Goal: Information Seeking & Learning: Learn about a topic

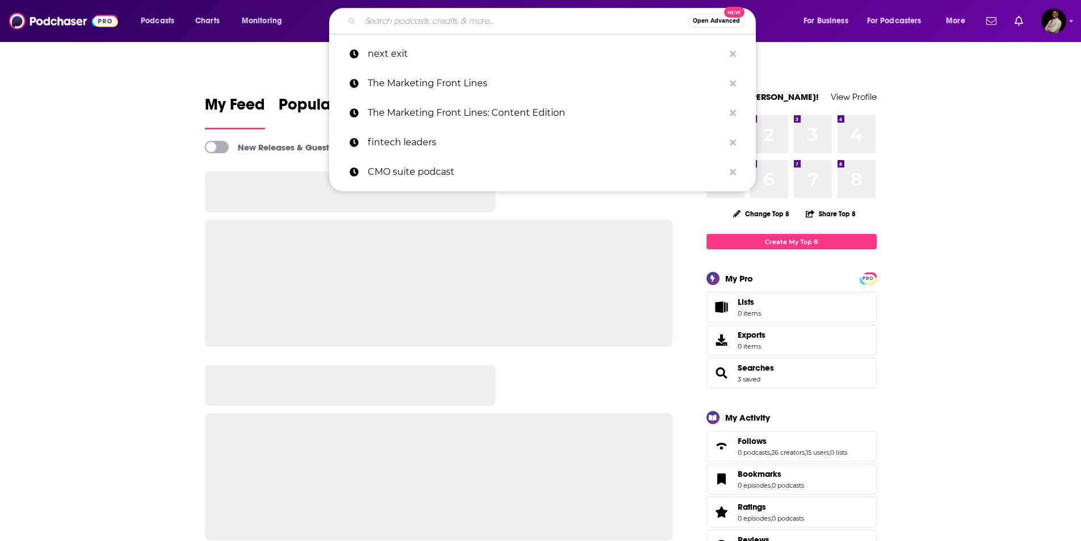
click at [461, 18] on input "Search podcasts, credits, & more..." at bounding box center [523, 21] width 327 height 18
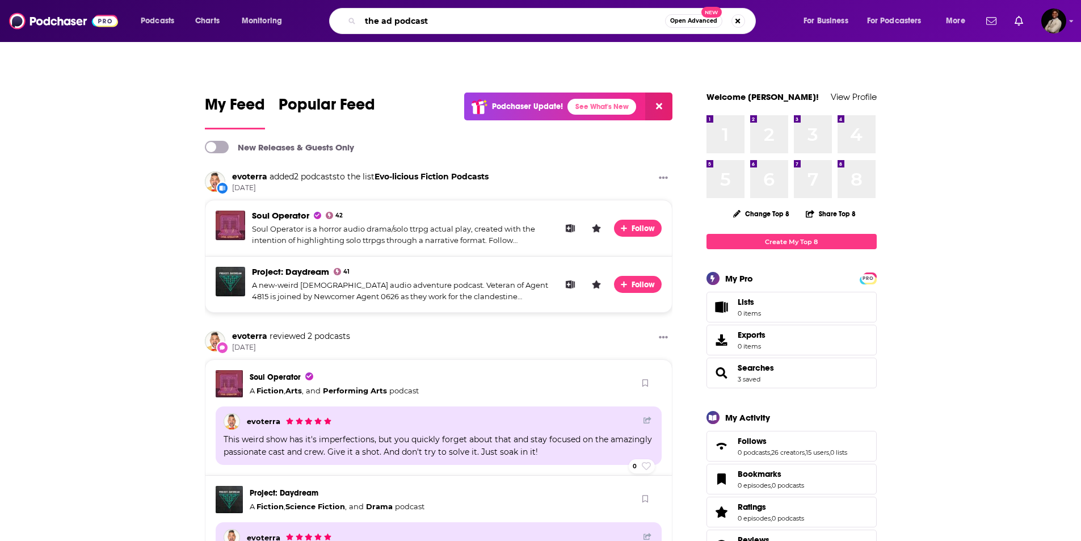
type input "the ad podcast"
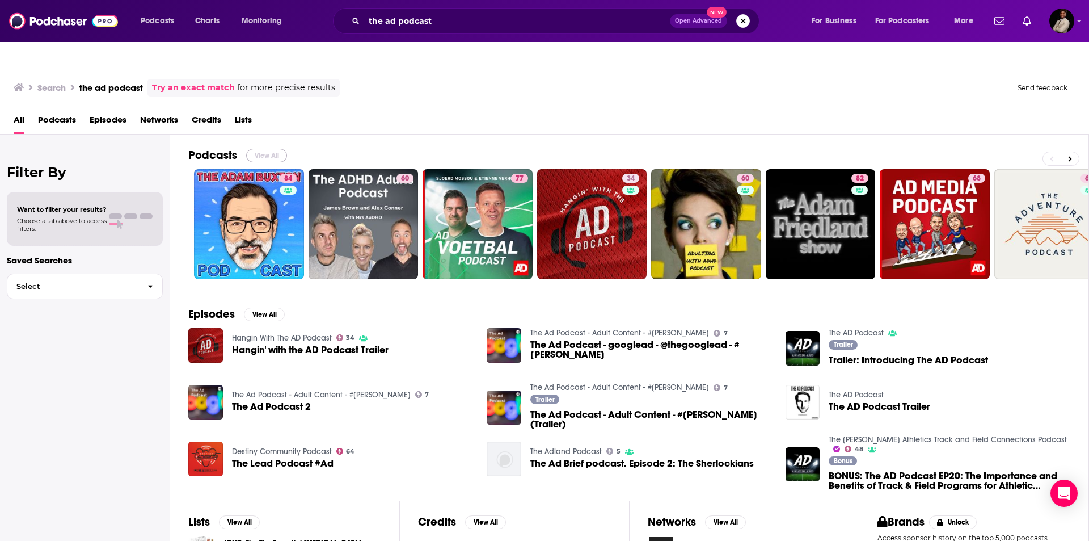
click at [260, 149] on button "View All" at bounding box center [266, 156] width 41 height 14
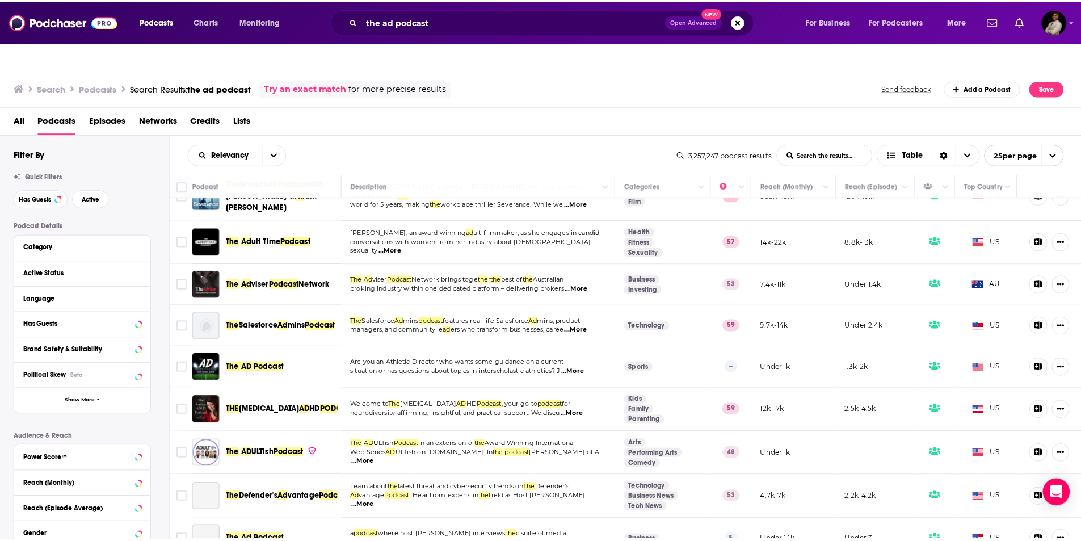
scroll to position [722, 0]
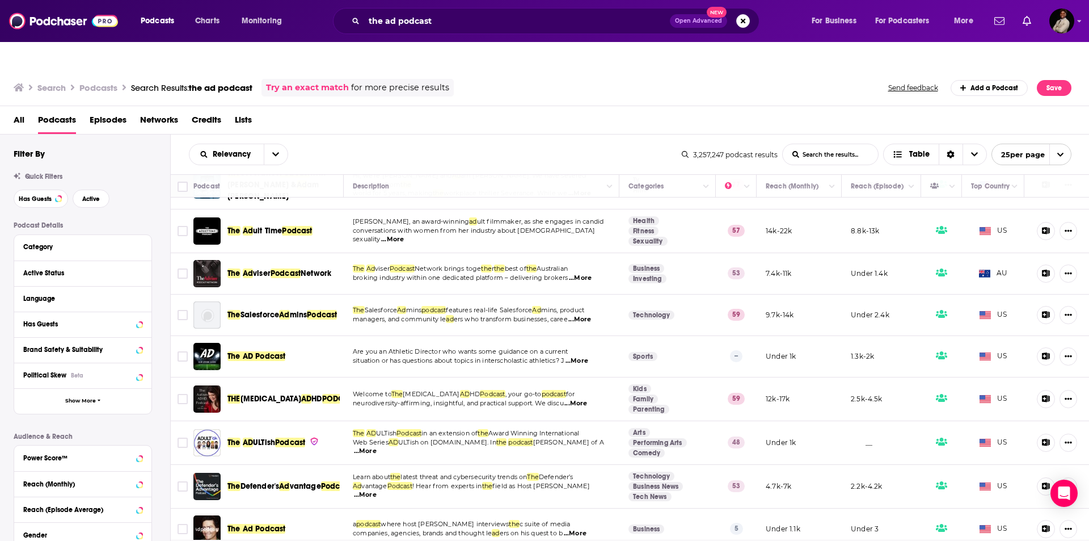
click at [256, 524] on span "The Ad Podcast" at bounding box center [257, 529] width 58 height 10
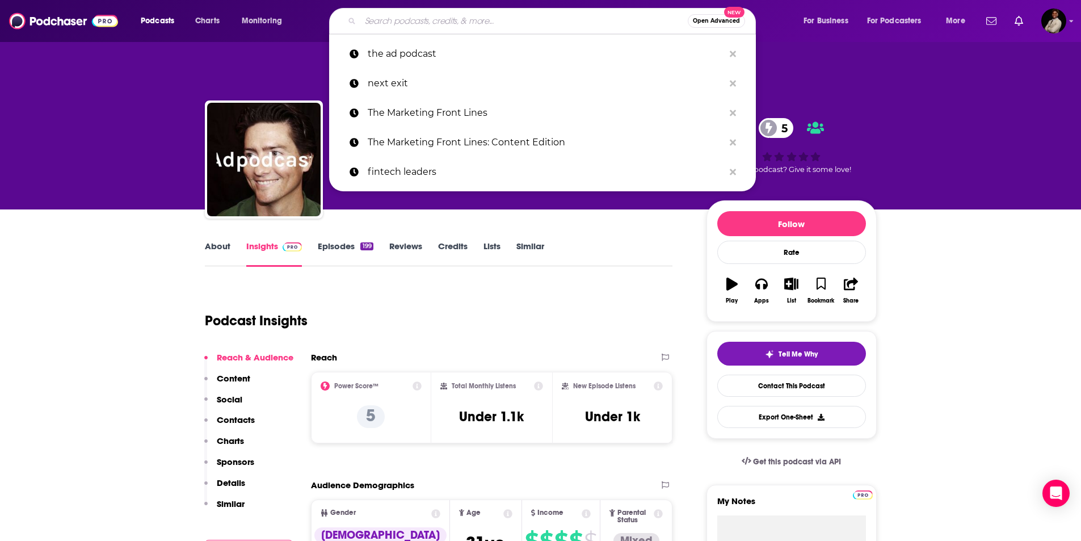
click at [444, 24] on input "Search podcasts, credits, & more..." at bounding box center [523, 21] width 327 height 18
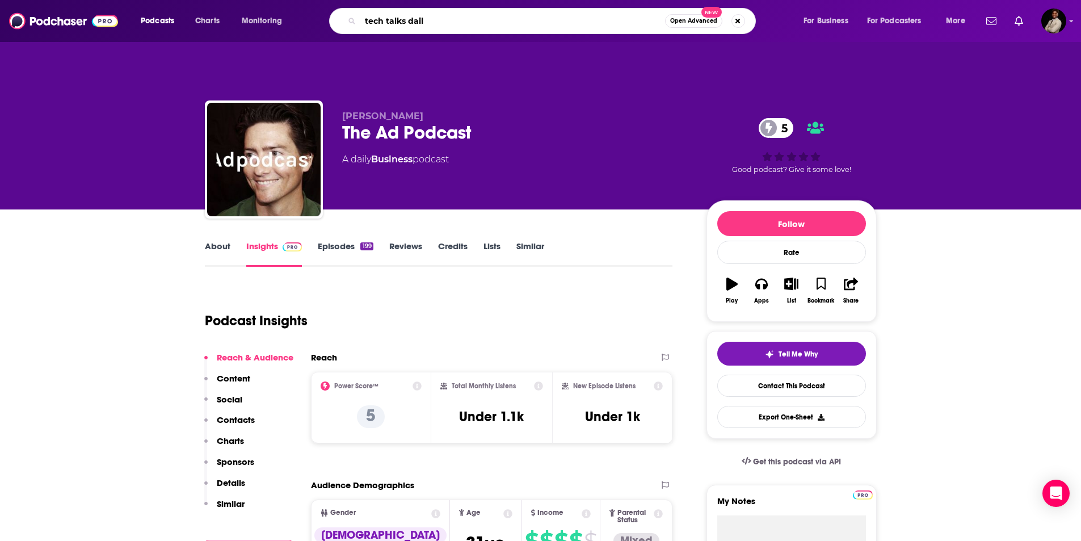
type input "tech talks daily"
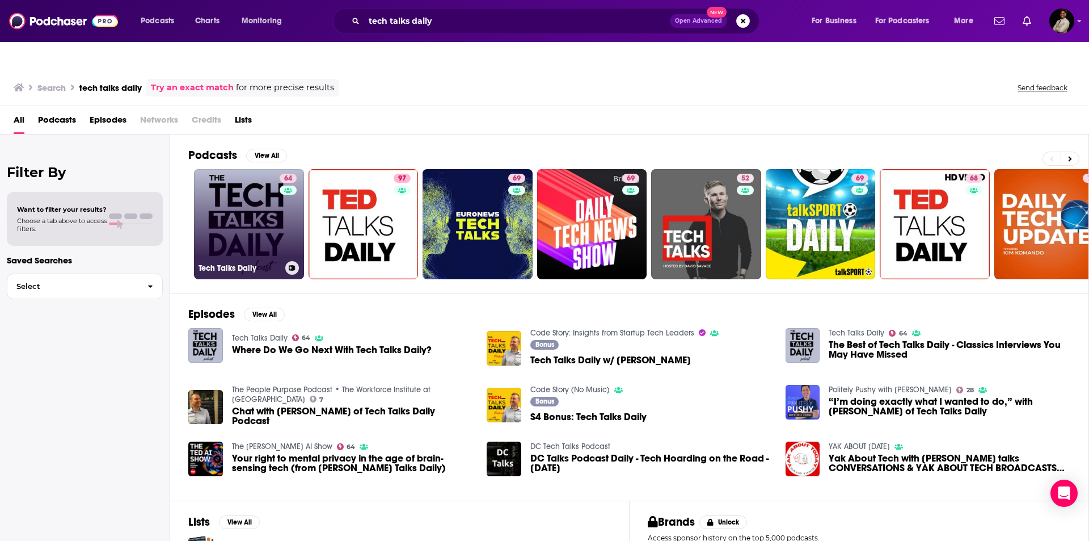
click at [247, 180] on link "64 Tech Talks Daily" at bounding box center [249, 224] width 110 height 110
